Goal: Navigation & Orientation: Find specific page/section

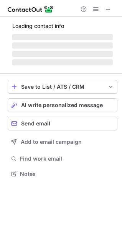
scroll to position [179, 122]
